Goal: Information Seeking & Learning: Learn about a topic

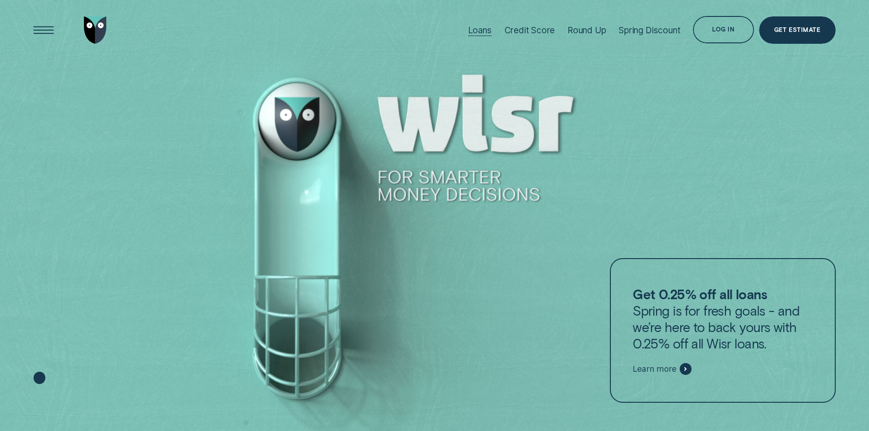
click at [485, 36] on div at bounding box center [480, 36] width 24 height 0
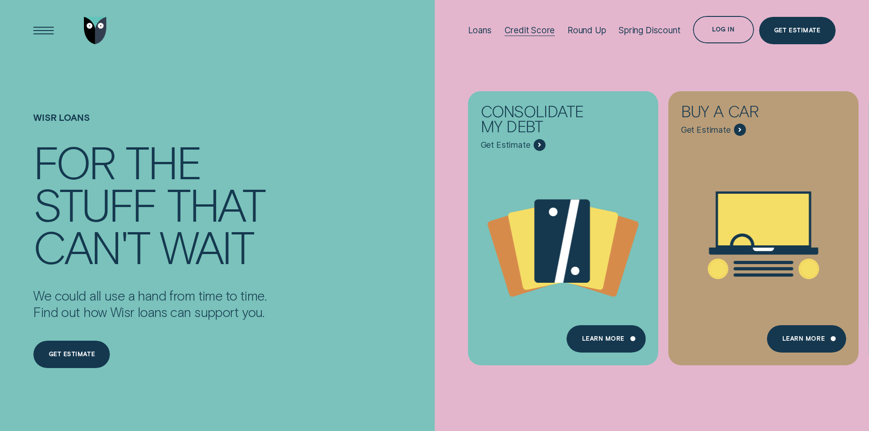
click at [525, 31] on div "Credit Score" at bounding box center [530, 30] width 51 height 10
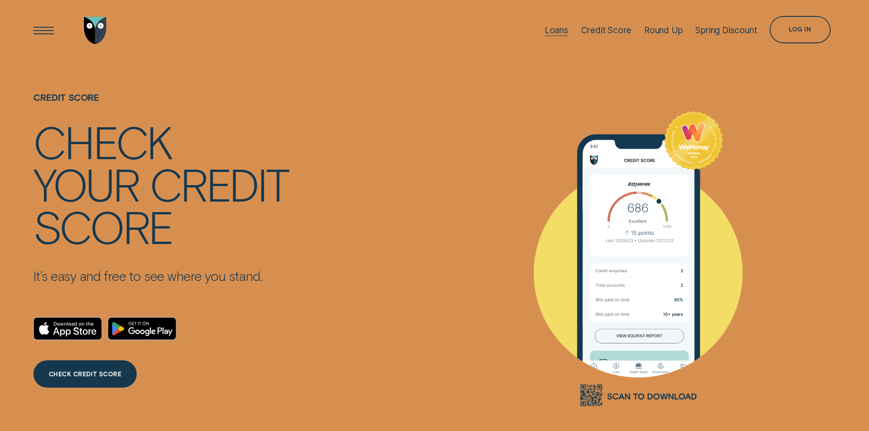
click at [555, 31] on div "Loans" at bounding box center [557, 30] width 24 height 10
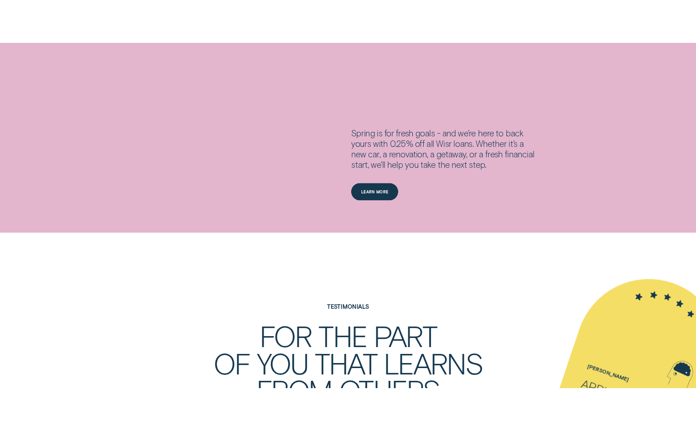
scroll to position [1487, 0]
